Goal: Browse casually

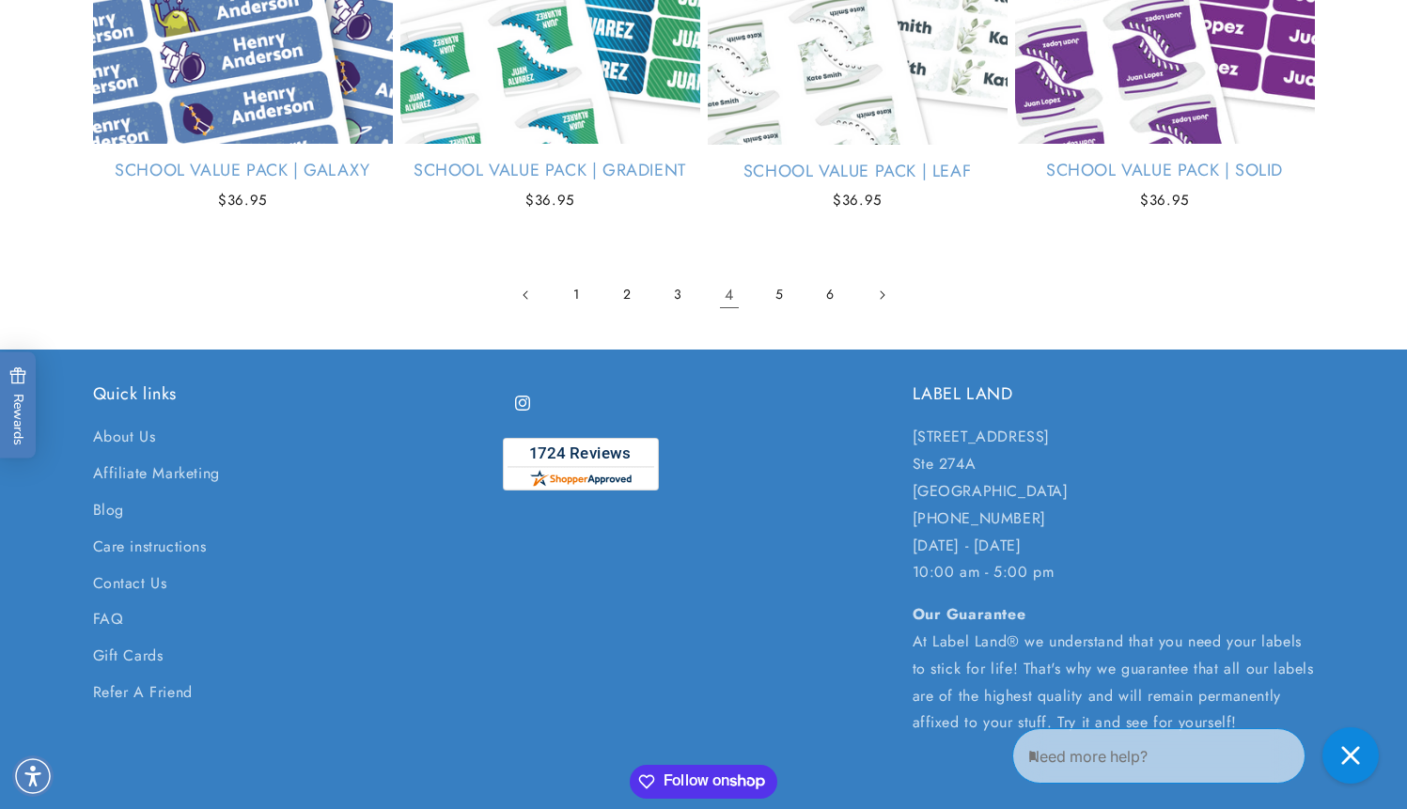
scroll to position [4016, 0]
